Goal: Task Accomplishment & Management: Use online tool/utility

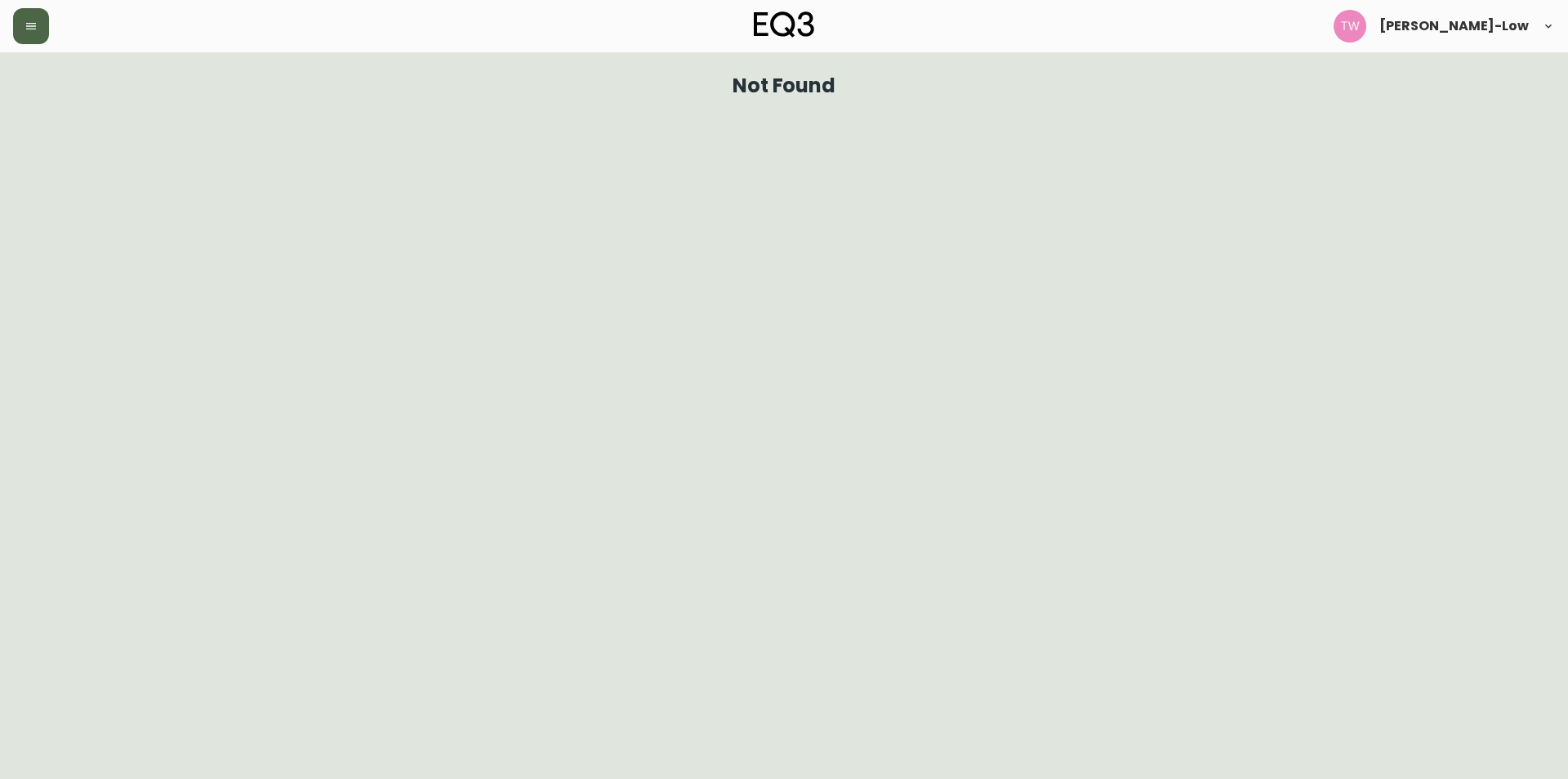
click at [27, 33] on button "button" at bounding box center [31, 26] width 36 height 36
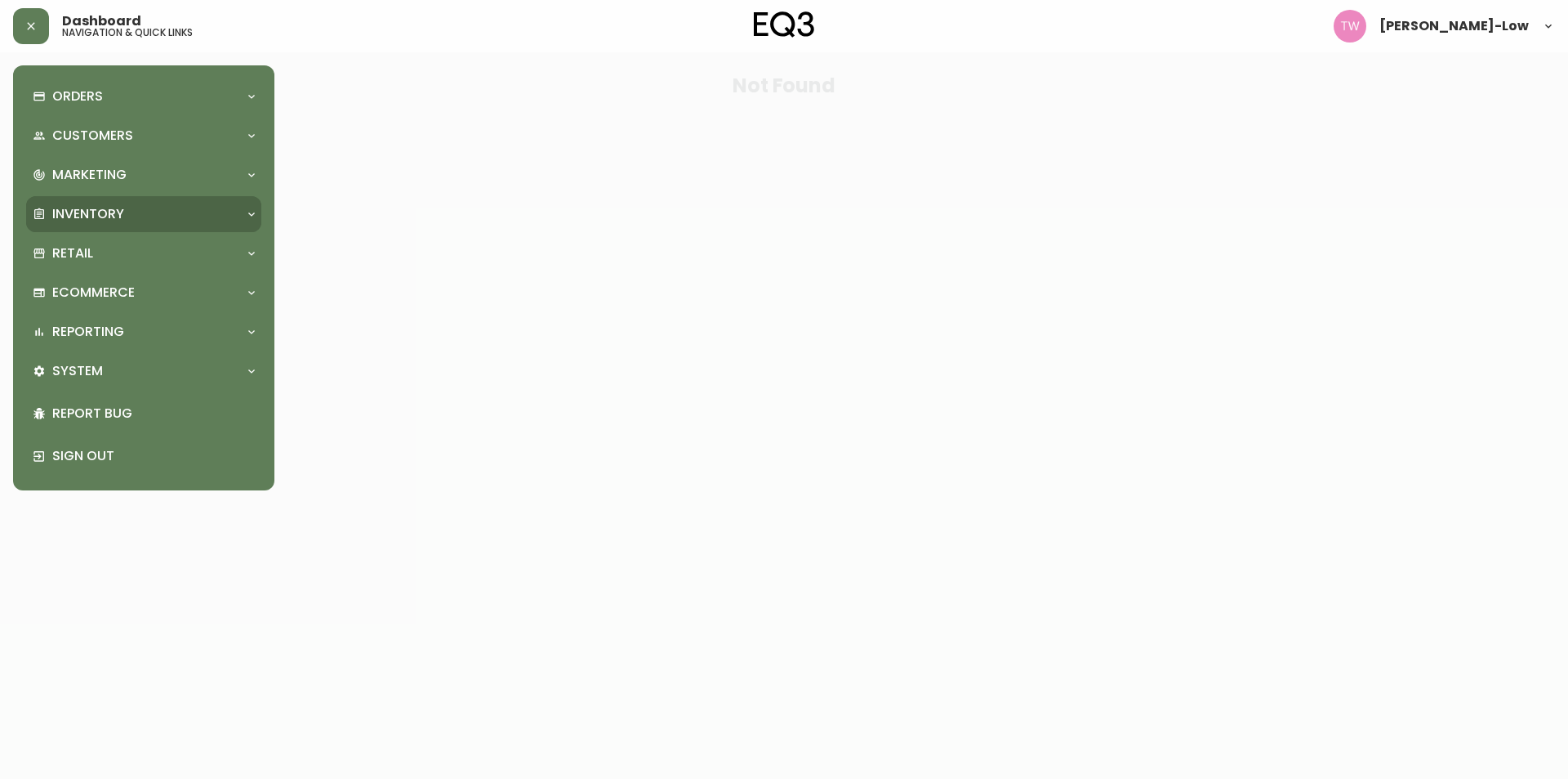
click at [90, 208] on p "Inventory" at bounding box center [88, 214] width 72 height 18
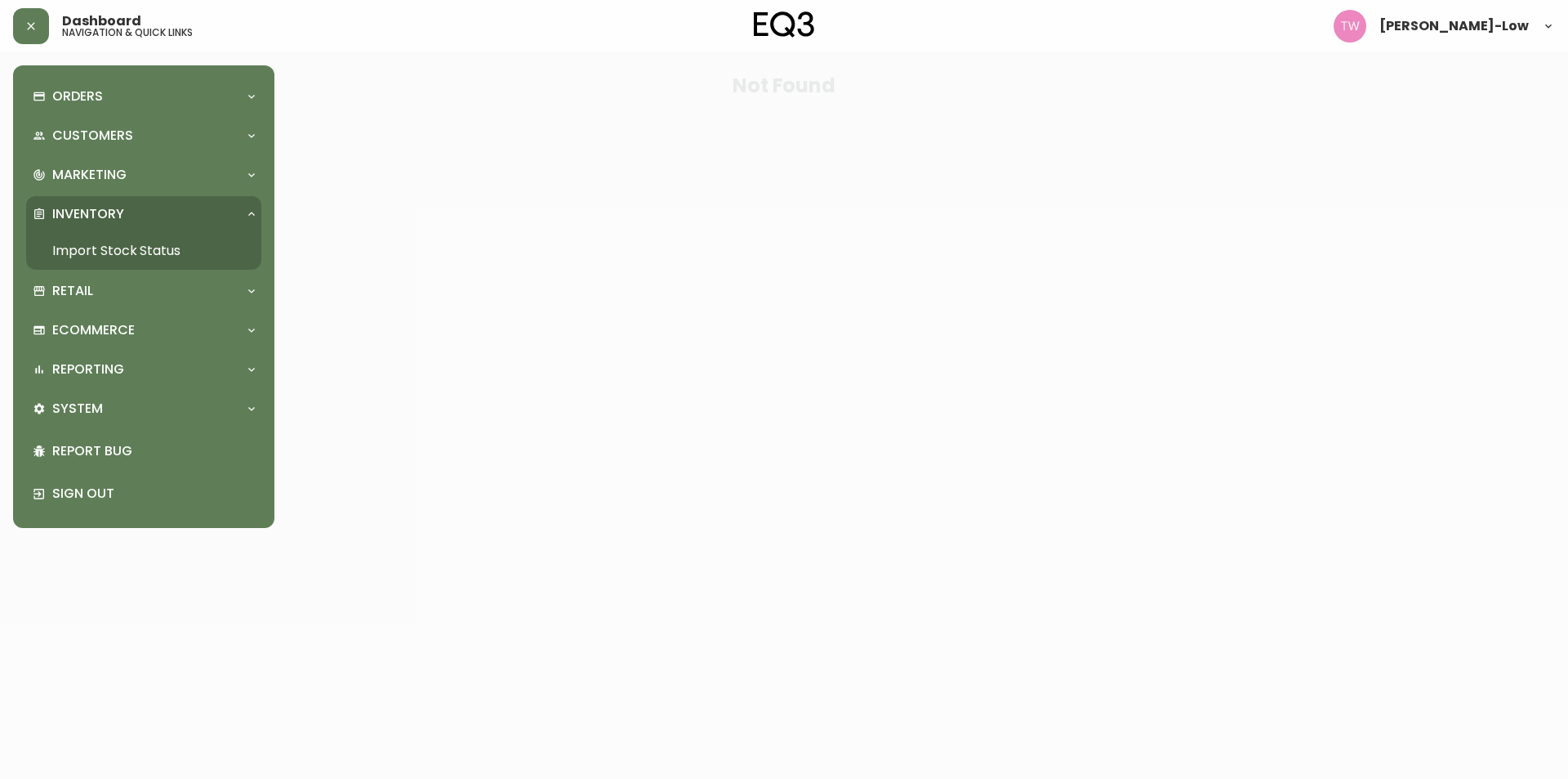
click at [104, 249] on link "Import Stock Status" at bounding box center [144, 251] width 235 height 37
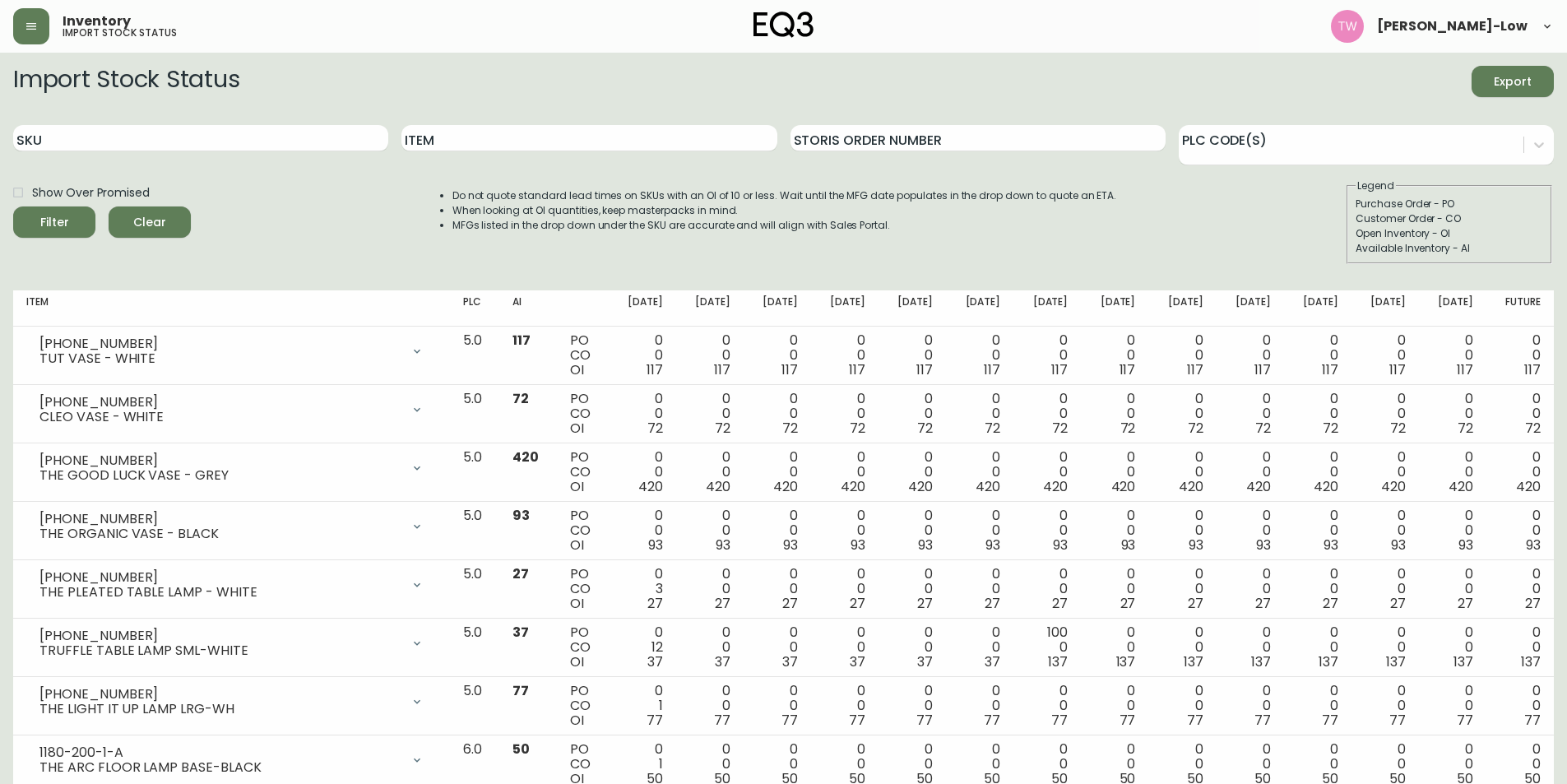
click at [1142, 96] on div "Import Stock Status Export" at bounding box center [784, 81] width 1541 height 31
click at [1505, 76] on span "Export" at bounding box center [1513, 81] width 56 height 20
